Goal: Obtain resource: Download file/media

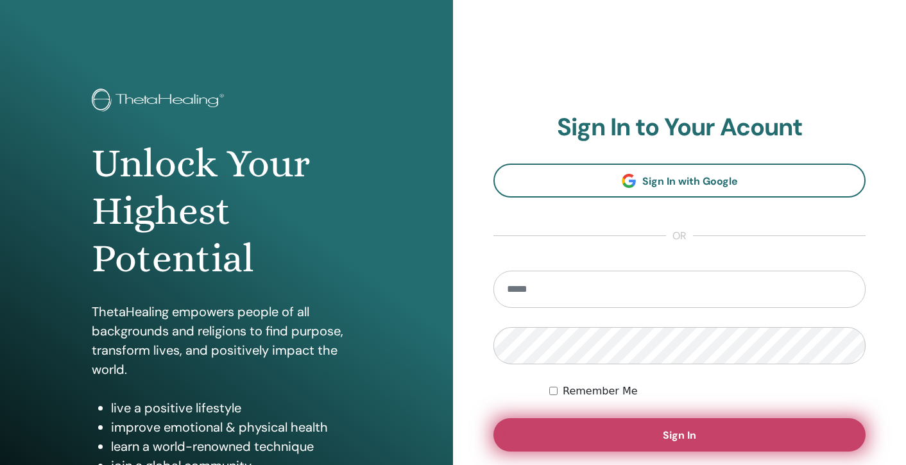
type input "**********"
click at [683, 443] on button "Sign In" at bounding box center [679, 434] width 372 height 33
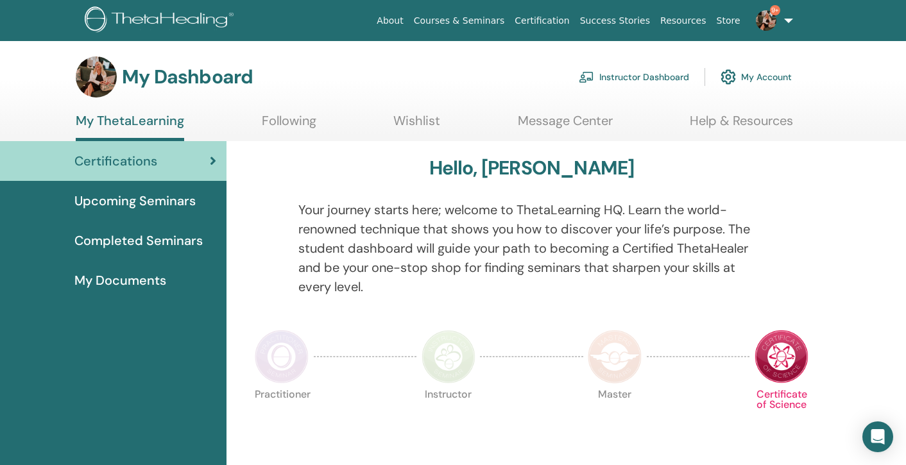
click at [651, 78] on link "Instructor Dashboard" at bounding box center [634, 77] width 110 height 28
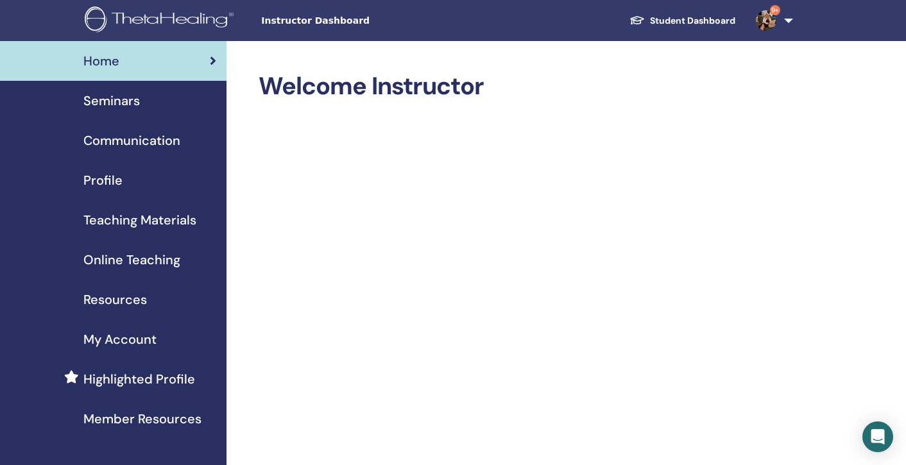
click at [124, 302] on span "Resources" at bounding box center [115, 299] width 64 height 19
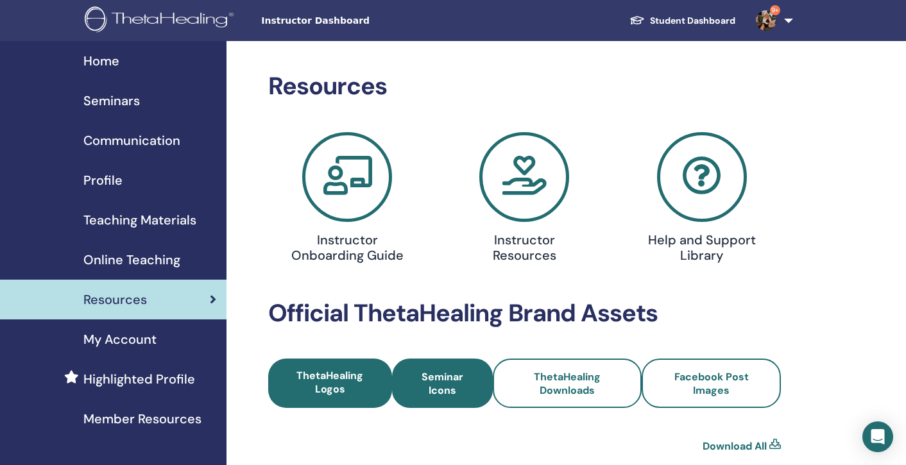
click at [441, 373] on span "Seminar Icons" at bounding box center [442, 383] width 66 height 27
click at [346, 368] on link "ThetaHealing Logos" at bounding box center [331, 383] width 126 height 49
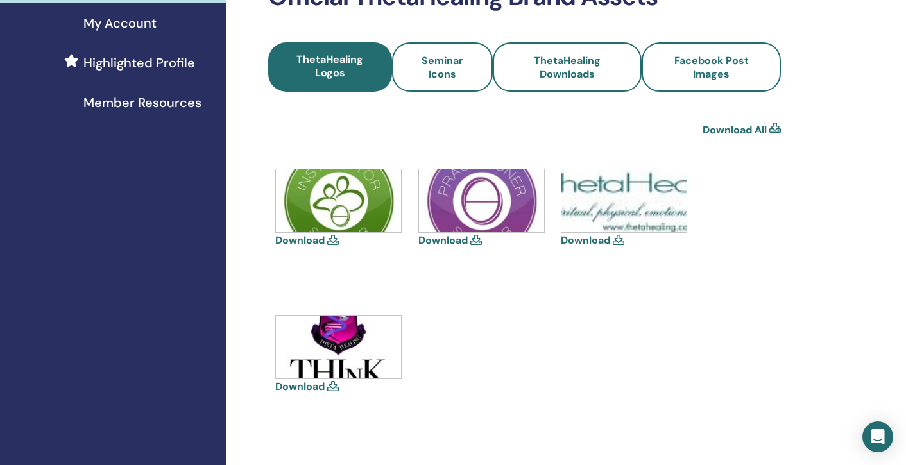
scroll to position [359, 0]
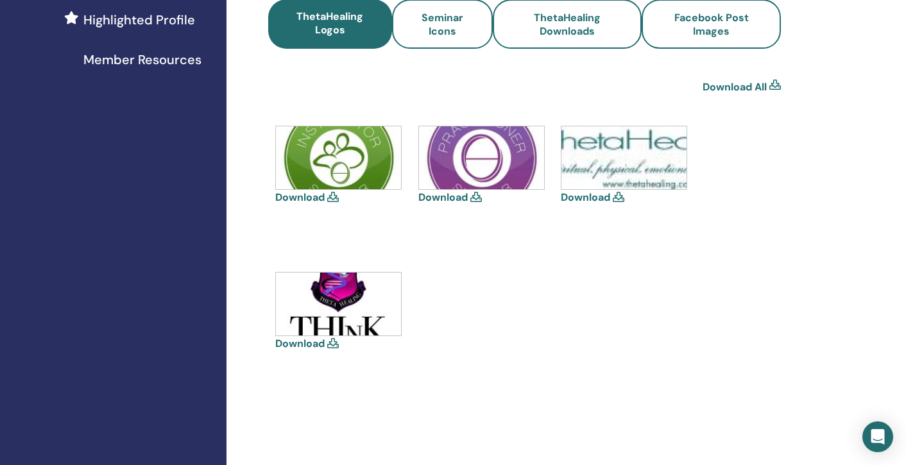
click at [302, 345] on link "Download" at bounding box center [299, 343] width 49 height 13
